Goal: Information Seeking & Learning: Learn about a topic

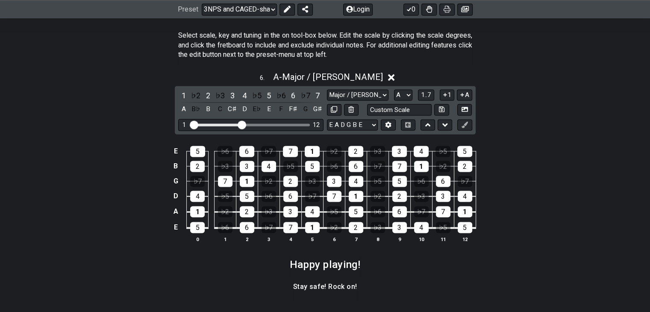
scroll to position [1247, 0]
click at [365, 97] on select "Major / Ionian New Scale Minor Pentatonic Major Pentatonic Minor Blues Major Bl…" at bounding box center [357, 95] width 61 height 12
select select "Minor Pentatonic"
click at [327, 89] on select "Major / Ionian New Scale Minor Pentatonic Major Pentatonic Minor Blues Major Bl…" at bounding box center [357, 95] width 61 height 12
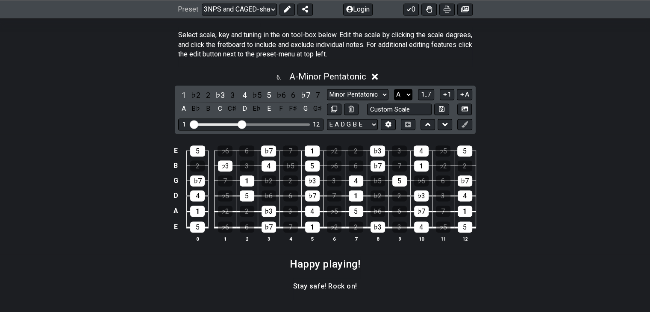
click at [401, 98] on select "A♭ A A♯ B♭ B C C♯ D♭ D D♯ E♭ E F F♯ G♭ G G♯" at bounding box center [403, 95] width 18 height 12
click at [258, 7] on select "Welcome to #fretflip! Initial Preset Custom Preset Minor Pentatonic Major Penta…" at bounding box center [239, 9] width 75 height 12
click at [559, 99] on div "6 . A - Minor Pentatonic 1 ♭2 2 ♭3 3 4 ♭5 5 ♭6 6 ♭7 7 A B♭ B C C♯ D E♭ E F F♯ G…" at bounding box center [325, 160] width 650 height 188
click at [371, 95] on select "Major / Ionian New Scale Minor Pentatonic Major Pentatonic Minor Blues Major Bl…" at bounding box center [357, 95] width 61 height 12
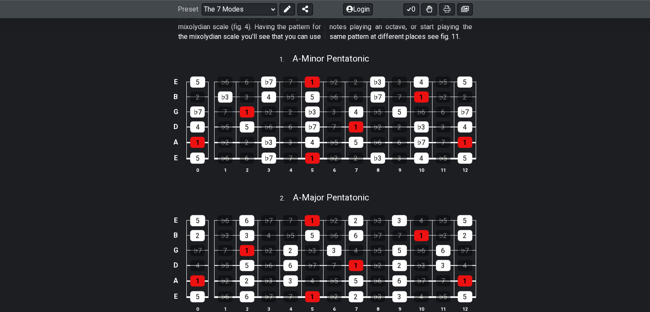
scroll to position [273, 0]
